Goal: Transaction & Acquisition: Purchase product/service

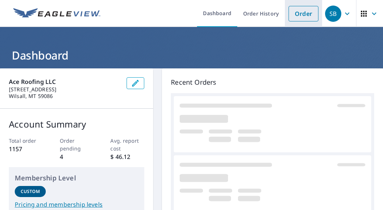
click at [302, 12] on link "Order" at bounding box center [304, 13] width 30 height 15
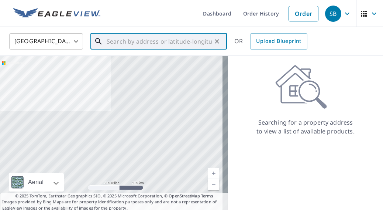
click at [181, 41] on input "text" at bounding box center [159, 41] width 105 height 21
paste input "[STREET_ADDRESS]"
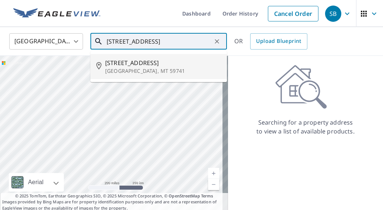
click at [145, 66] on span "[STREET_ADDRESS]" at bounding box center [163, 62] width 116 height 9
type input "[STREET_ADDRESS]"
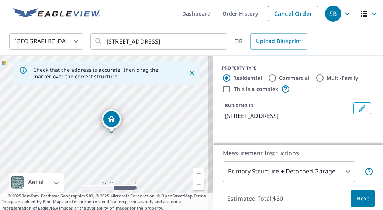
click at [363, 201] on span "Next" at bounding box center [362, 198] width 13 height 9
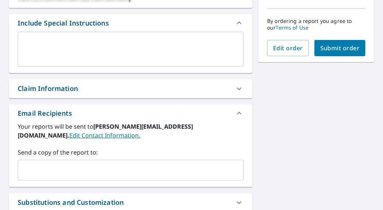
scroll to position [258, 0]
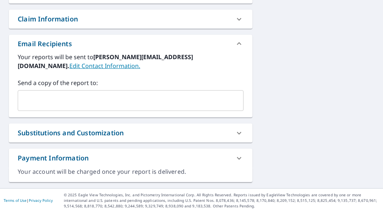
click at [151, 98] on input "text" at bounding box center [125, 100] width 208 height 14
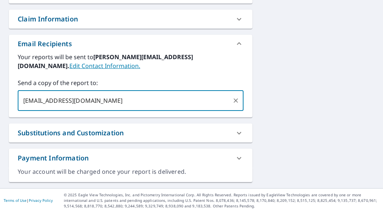
scroll to position [74, 0]
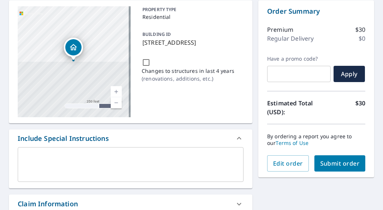
type input "[EMAIL_ADDRESS][DOMAIN_NAME]"
click at [333, 163] on span "Submit order" at bounding box center [339, 163] width 39 height 8
